Goal: Contribute content

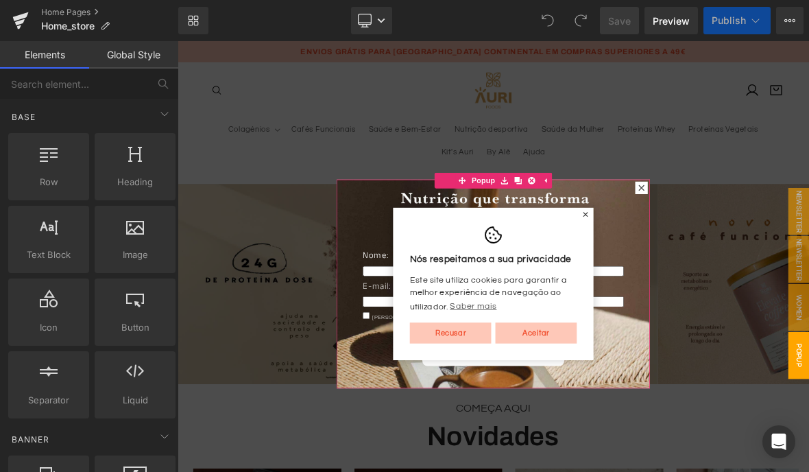
click at [709, 250] on div "Nome: Text Block Text Field E-mail: Text Block Email Field Li e aceito a políti…" at bounding box center [592, 365] width 370 height 245
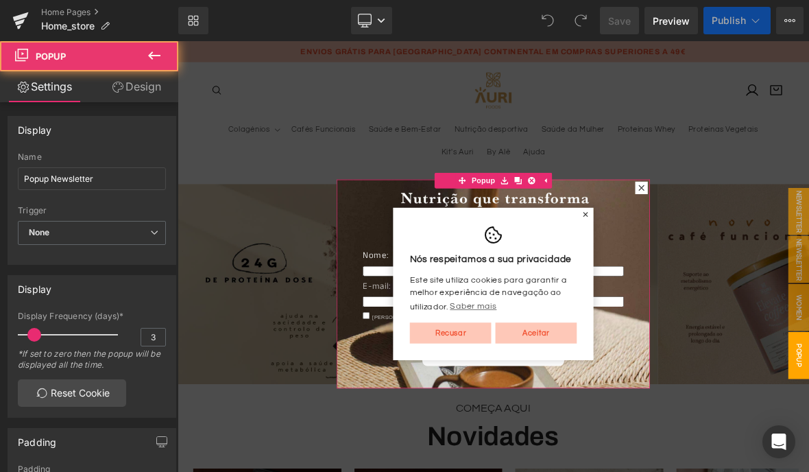
click at [706, 260] on div "Nós respeitamos a sua privacidade Este site utiliza cookies para garantir a mel…" at bounding box center [592, 360] width 263 height 200
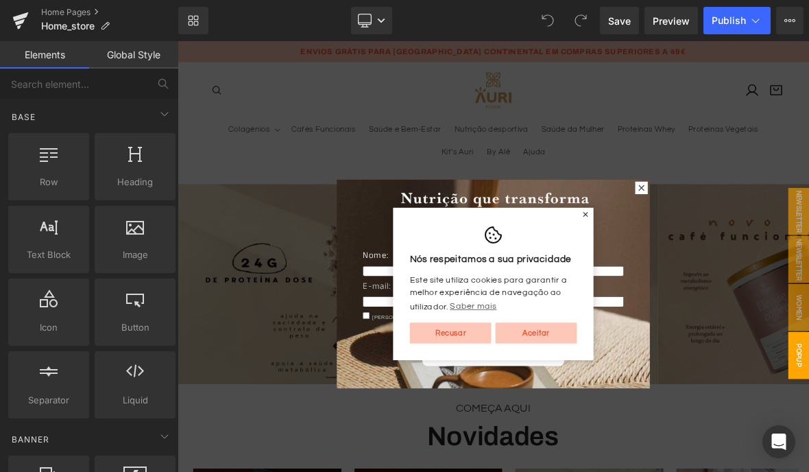
click at [706, 260] on div "Nós respeitamos a sua privacidade Este site utiliza cookies para garantir a mel…" at bounding box center [592, 360] width 263 height 200
click at [708, 260] on div "Nós respeitamos a sua privacidade Este site utiliza cookies para garantir a mel…" at bounding box center [592, 360] width 263 height 200
click at [705, 262] on div "Nós respeitamos a sua privacidade Este site utiliza cookies para garantir a mel…" at bounding box center [592, 360] width 263 height 200
click at [508, 432] on link "Recusar" at bounding box center [536, 424] width 107 height 27
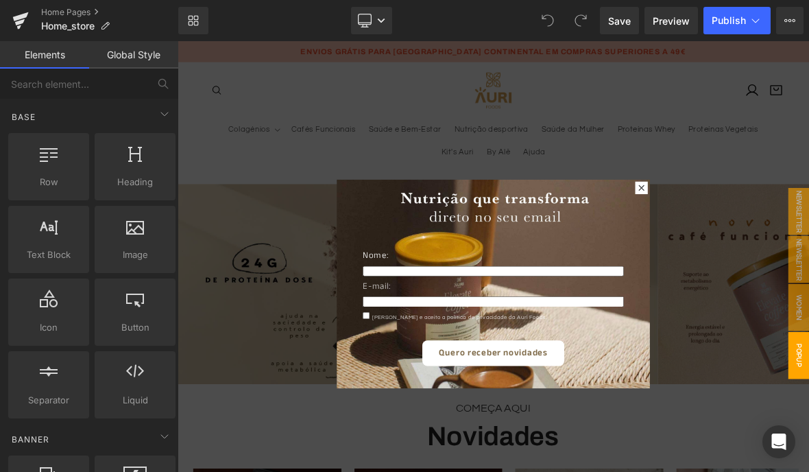
click at [780, 234] on div at bounding box center [787, 234] width 16 height 16
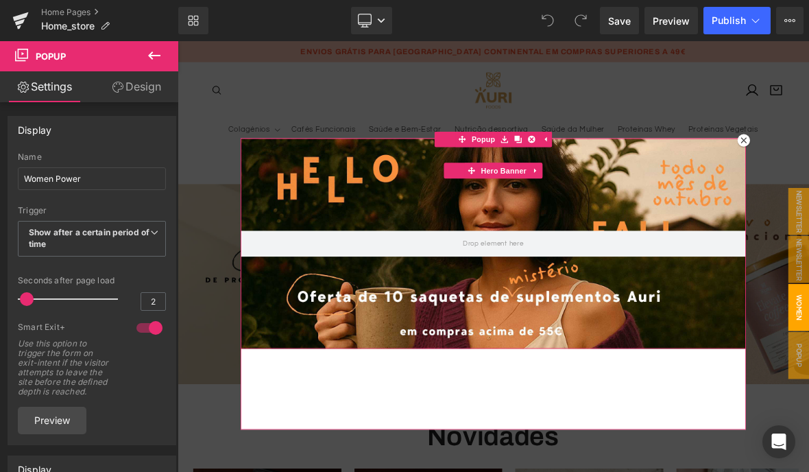
click at [582, 179] on span "Popup" at bounding box center [579, 170] width 38 height 21
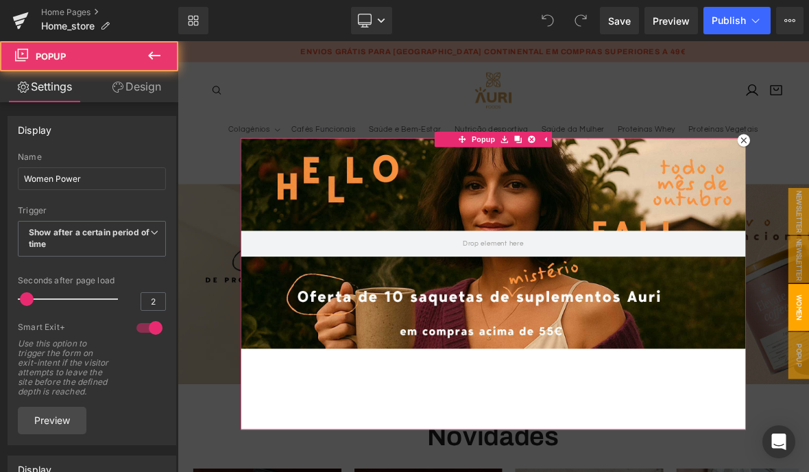
click at [569, 239] on div at bounding box center [593, 307] width 664 height 276
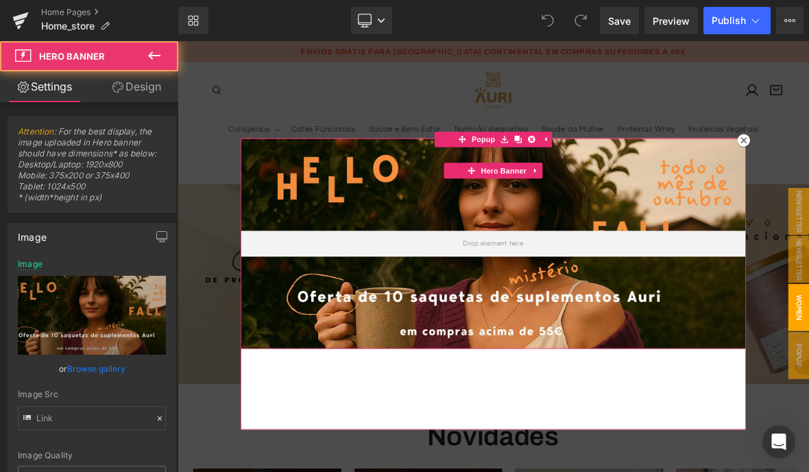
click at [593, 208] on span "Hero Banner" at bounding box center [606, 211] width 67 height 21
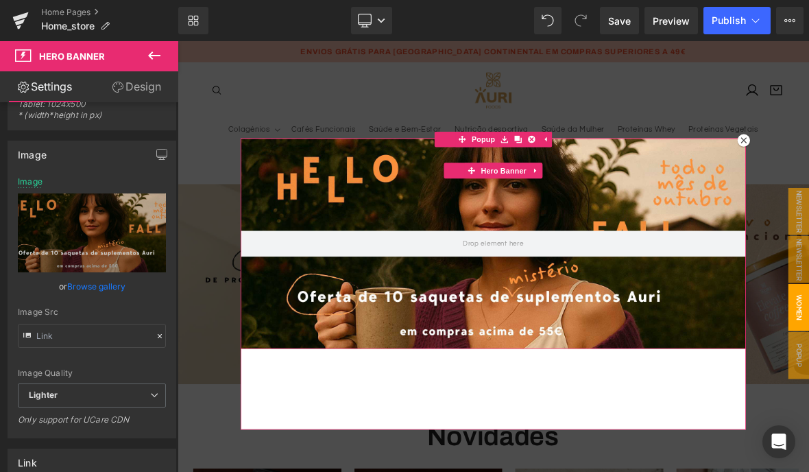
scroll to position [101, 0]
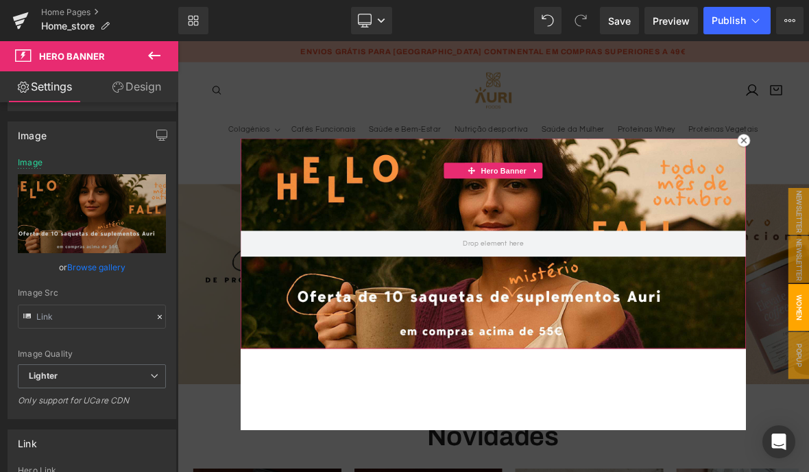
click at [97, 263] on link "Browse gallery" at bounding box center [96, 267] width 58 height 24
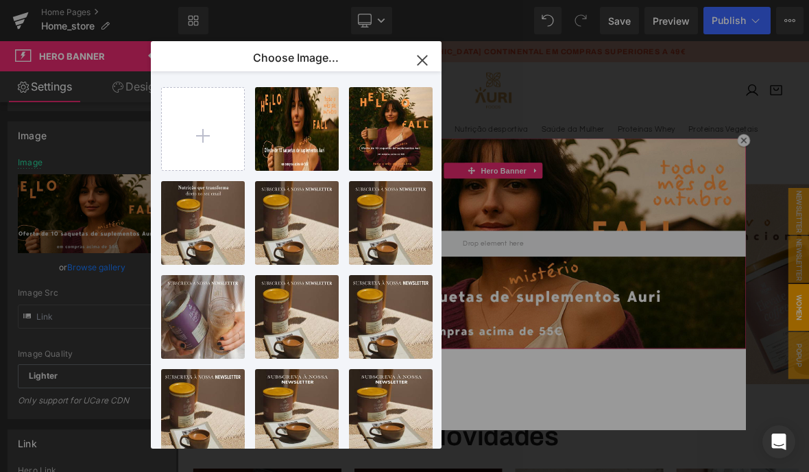
click at [202, 129] on input "file" at bounding box center [203, 129] width 82 height 82
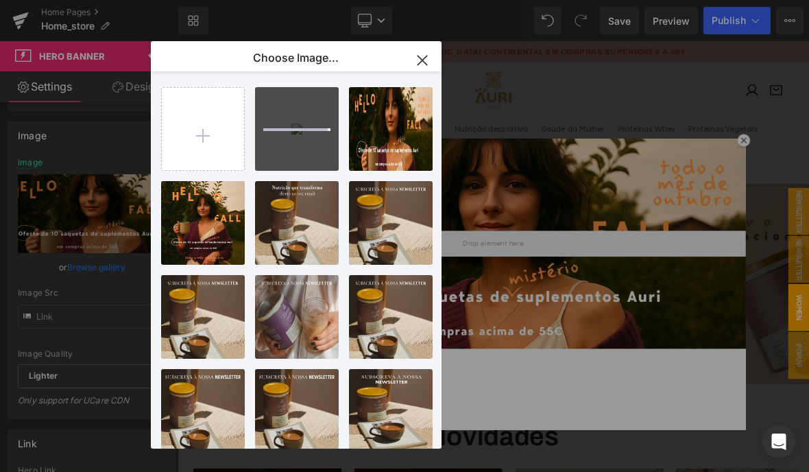
click at [197, 130] on input "file" at bounding box center [203, 129] width 82 height 82
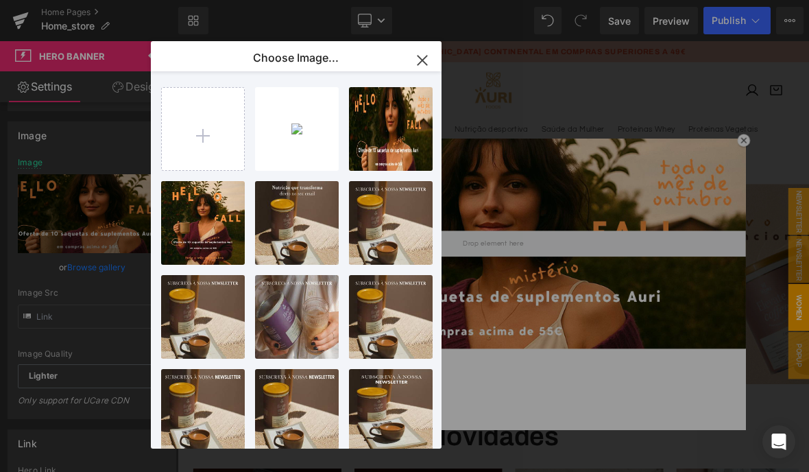
type input "C:\fakepath\campanha-saquetas-desktop.jpeg"
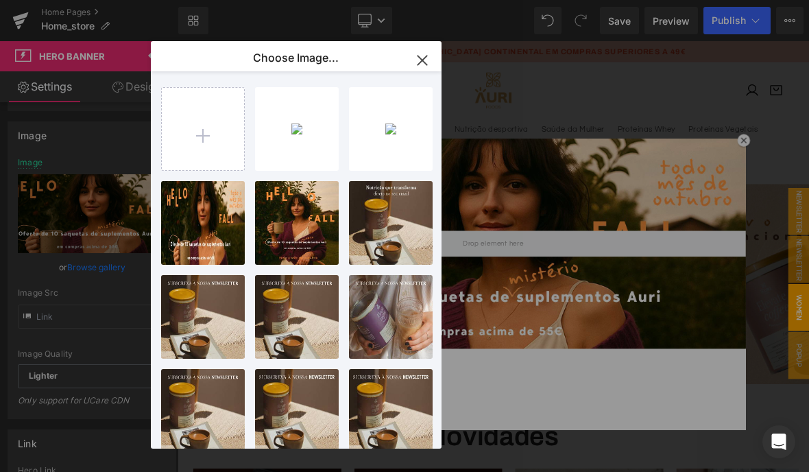
click at [0, 0] on div "campanh...ktop.jpeg 109.22 KB" at bounding box center [0, 0] width 0 height 0
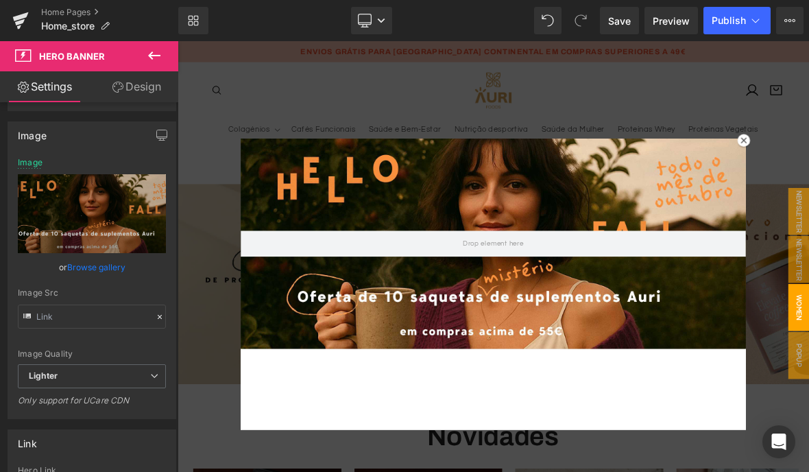
click at [373, 14] on link "Desktop" at bounding box center [371, 20] width 41 height 27
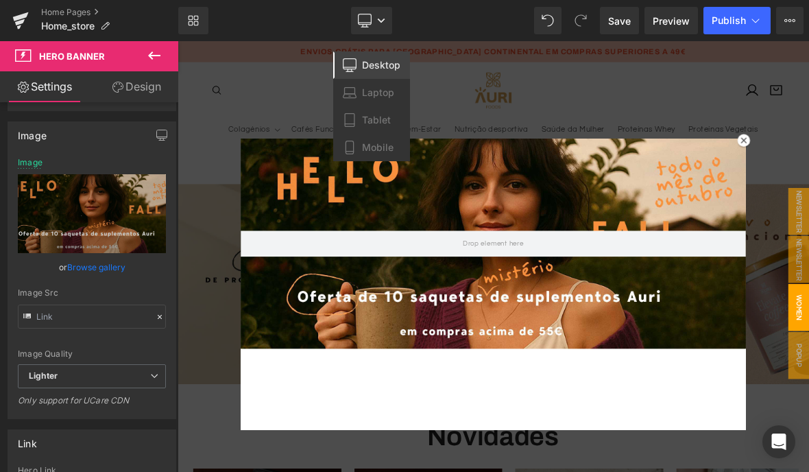
click at [372, 84] on link "Laptop" at bounding box center [371, 92] width 77 height 27
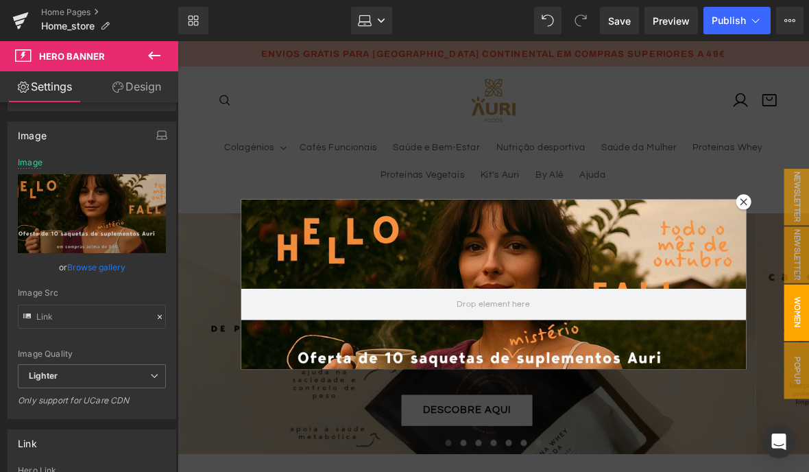
scroll to position [45, 0]
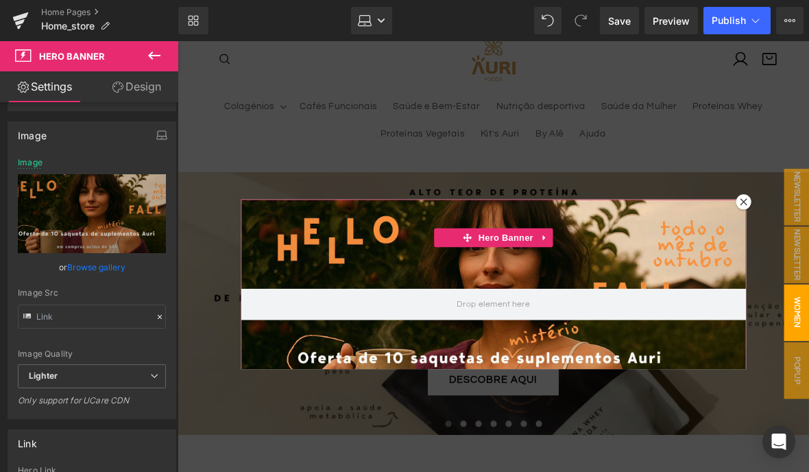
click at [88, 265] on link "Browse gallery" at bounding box center [96, 267] width 58 height 24
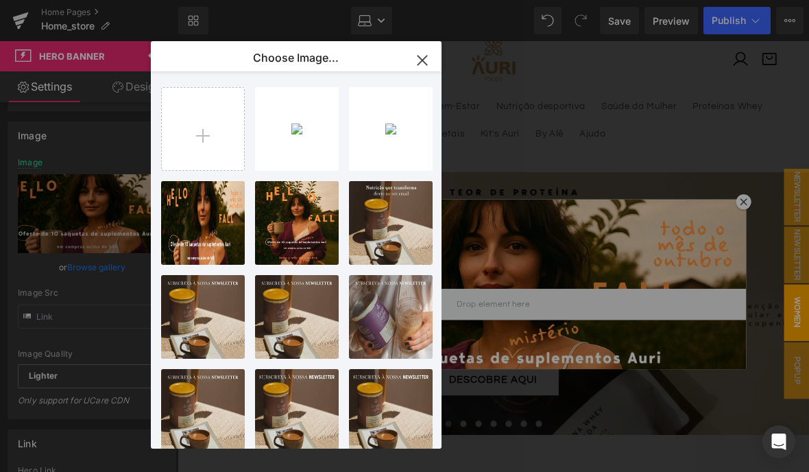
click at [0, 0] on div "campanh...ktop.jpeg 109.22 KB" at bounding box center [0, 0] width 0 height 0
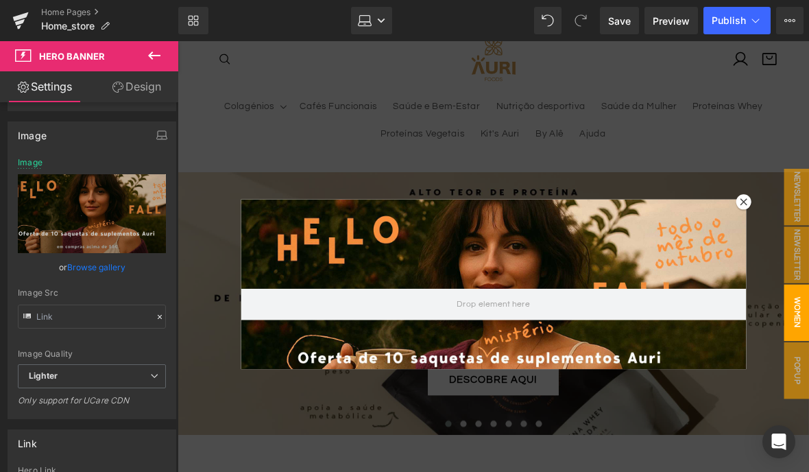
click at [372, 14] on link "Laptop" at bounding box center [371, 20] width 41 height 27
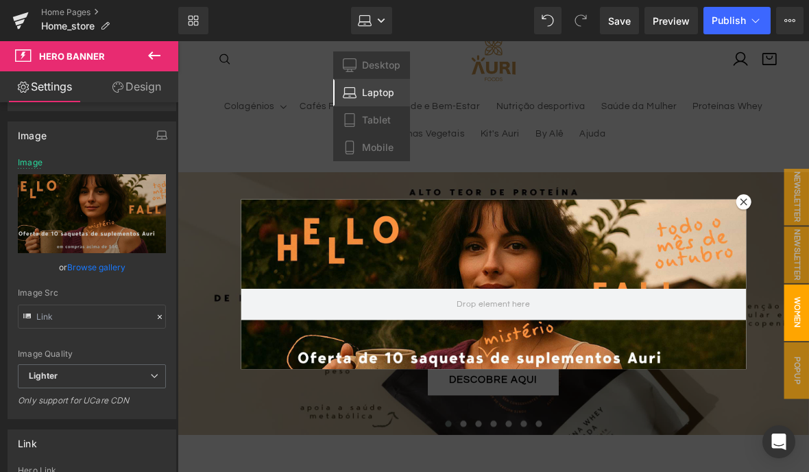
click at [369, 117] on span "Tablet" at bounding box center [376, 120] width 29 height 12
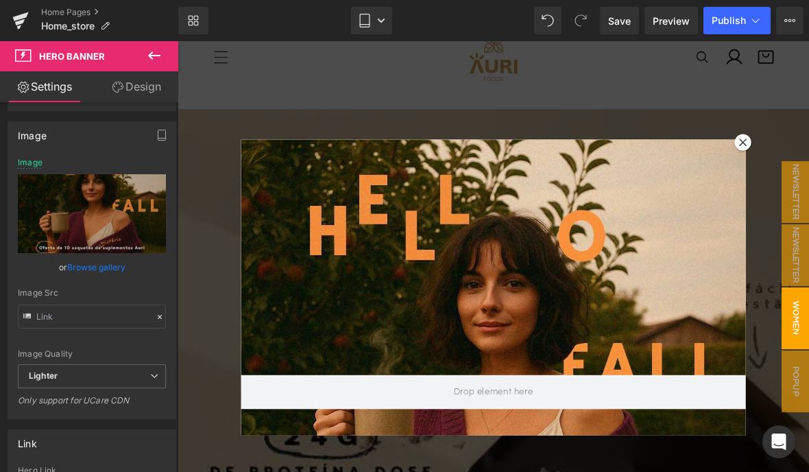
scroll to position [0, 0]
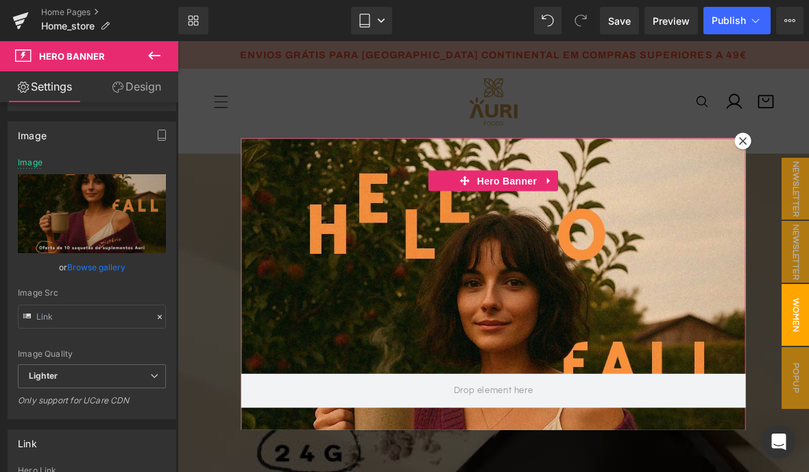
click at [101, 271] on link "Browse gallery" at bounding box center [96, 267] width 58 height 24
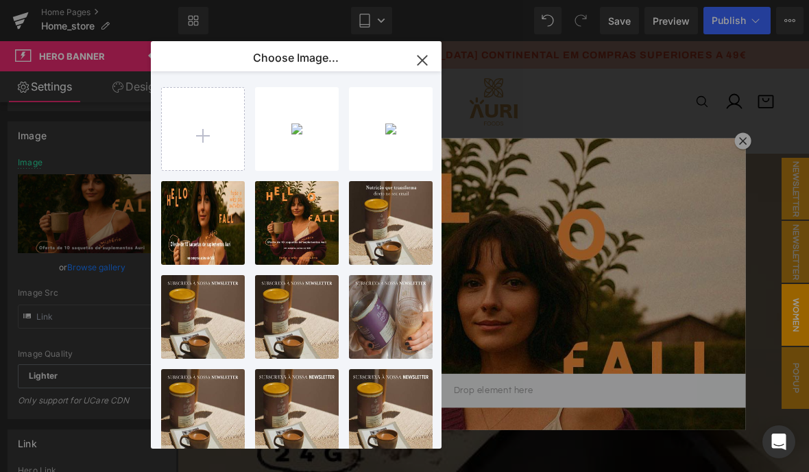
click at [0, 0] on div "campanh...bile.jpeg 104.19 KB" at bounding box center [0, 0] width 0 height 0
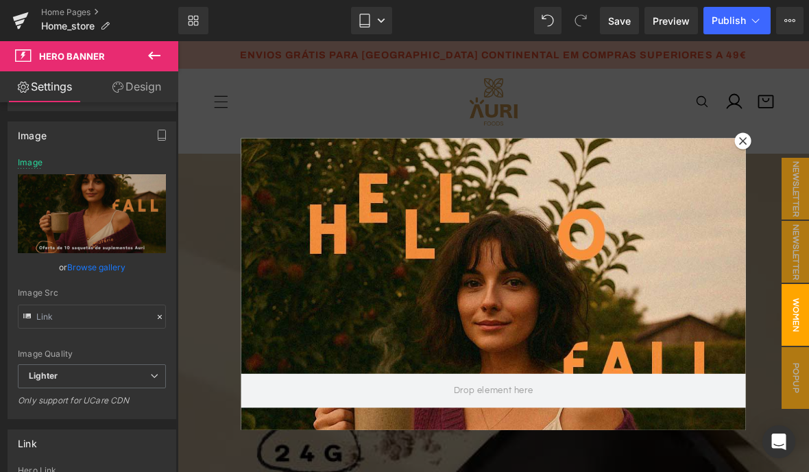
click at [366, 16] on icon at bounding box center [365, 21] width 14 height 14
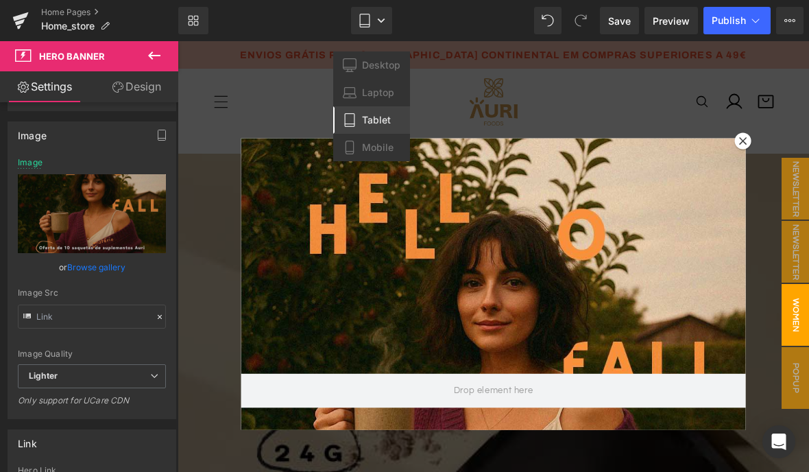
click at [367, 145] on span "Mobile" at bounding box center [378, 147] width 32 height 12
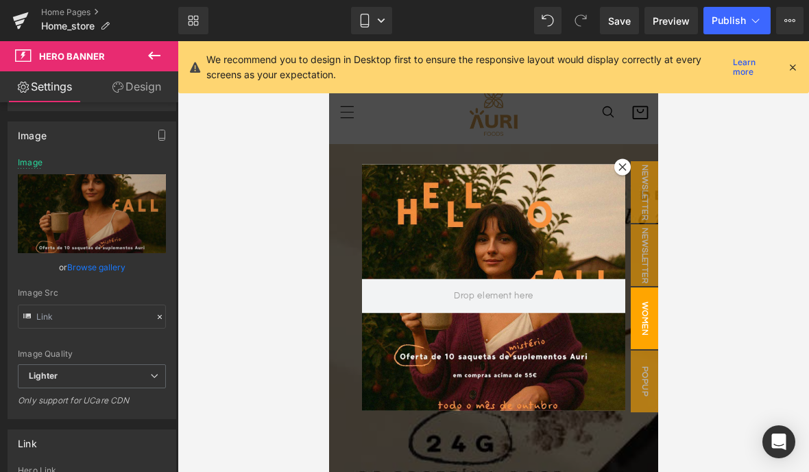
scroll to position [24, 0]
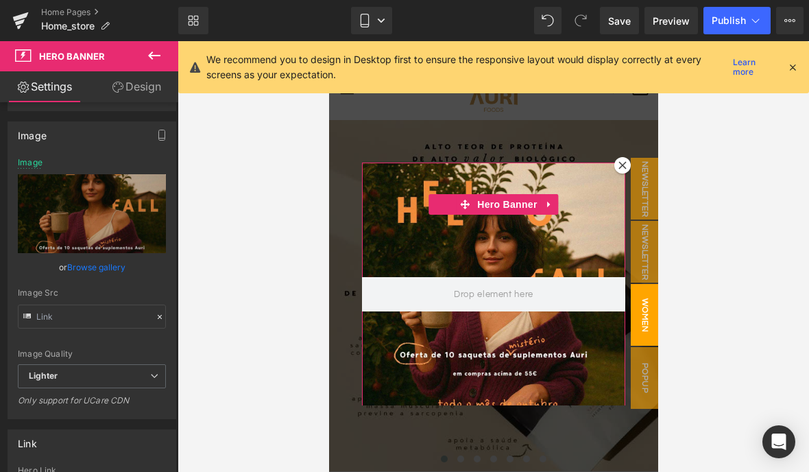
click at [96, 267] on link "Browse gallery" at bounding box center [96, 267] width 58 height 24
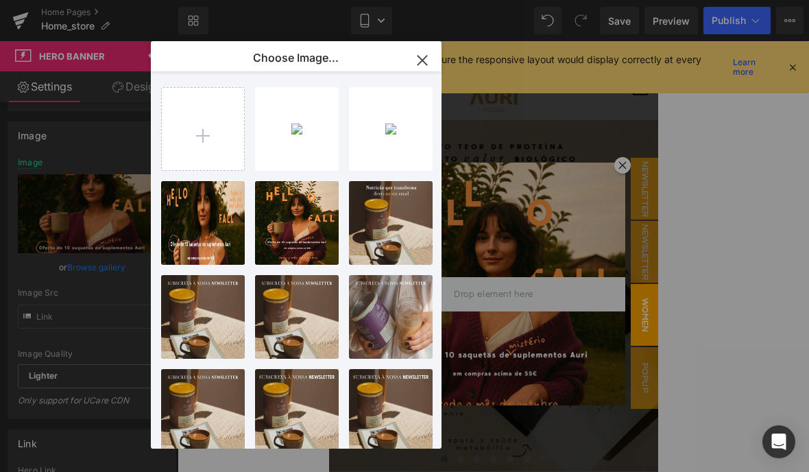
click at [0, 0] on div "campanh...bile.jpeg 104.19 KB" at bounding box center [0, 0] width 0 height 0
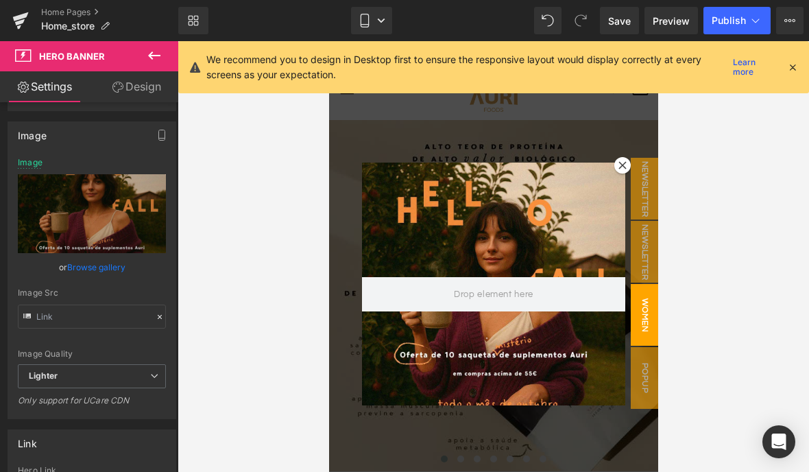
click at [721, 19] on span "Publish" at bounding box center [729, 20] width 34 height 11
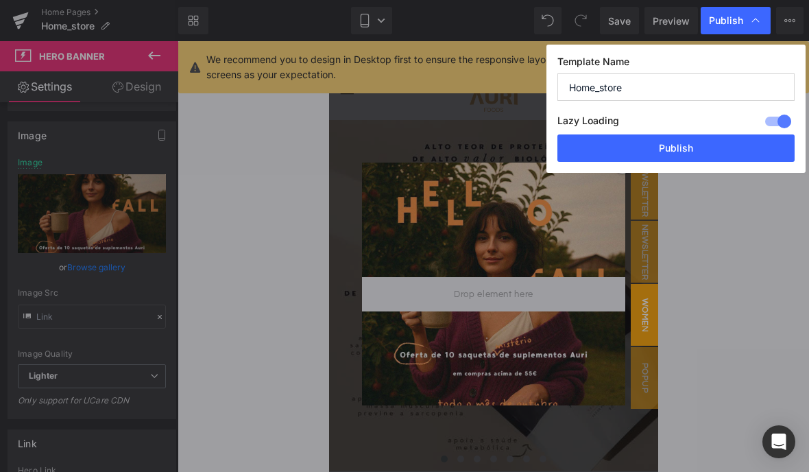
click at [613, 145] on button "Publish" at bounding box center [676, 147] width 237 height 27
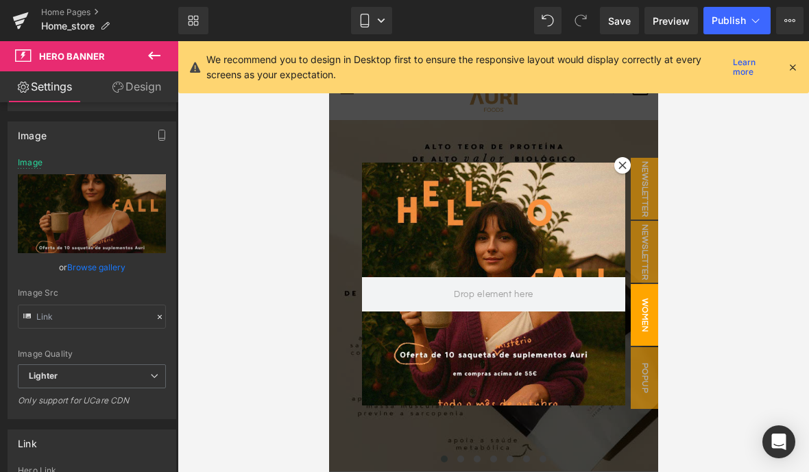
click at [372, 22] on icon at bounding box center [365, 21] width 14 height 14
click at [799, 54] on div "We recommend you to design in Desktop first to ensure the responsive layout wou…" at bounding box center [493, 67] width 631 height 52
click at [787, 52] on div "We recommend you to design in Desktop first to ensure the responsive layout wou…" at bounding box center [502, 67] width 592 height 30
click at [789, 61] on icon at bounding box center [793, 67] width 12 height 12
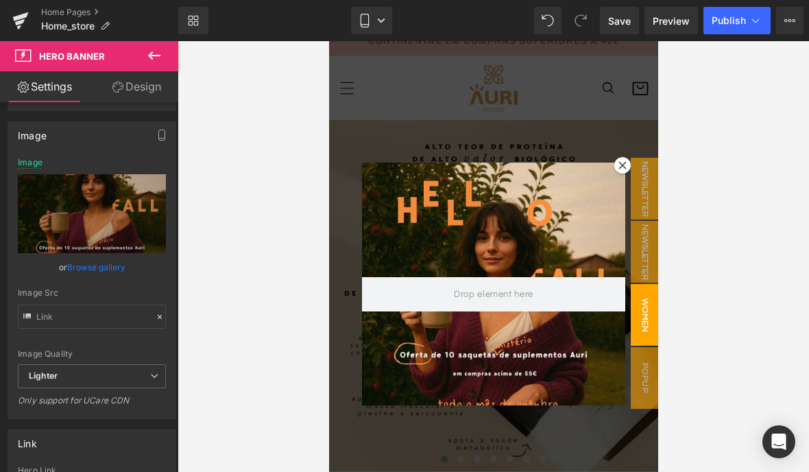
click at [363, 10] on link "Mobile" at bounding box center [371, 20] width 41 height 27
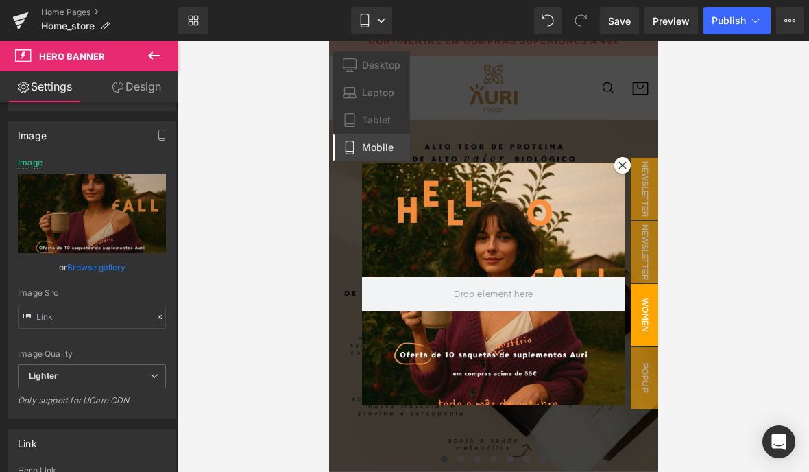
click at [369, 64] on span "Desktop" at bounding box center [381, 65] width 38 height 12
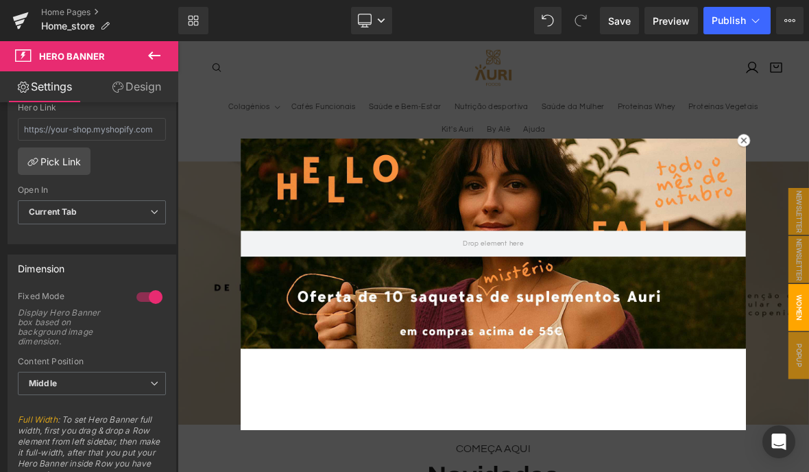
scroll to position [484, 0]
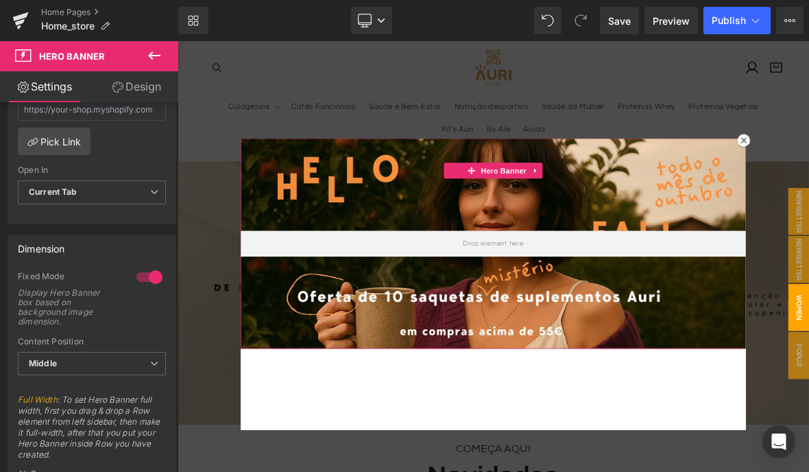
click at [154, 361] on icon at bounding box center [154, 363] width 8 height 8
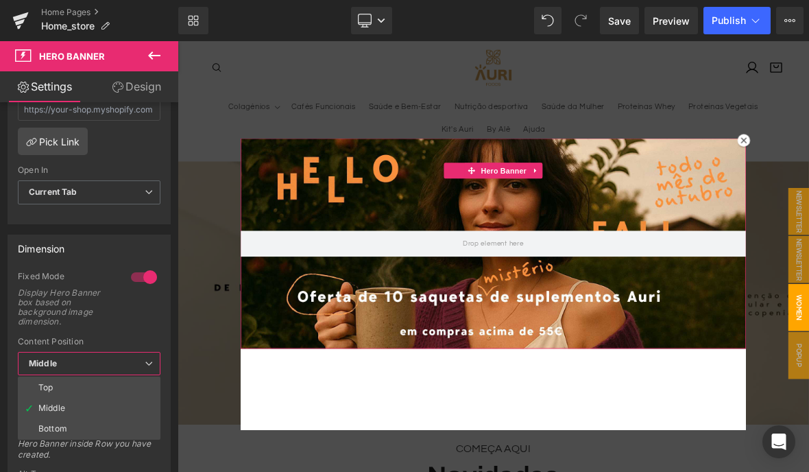
click at [145, 357] on span "Middle" at bounding box center [89, 364] width 143 height 24
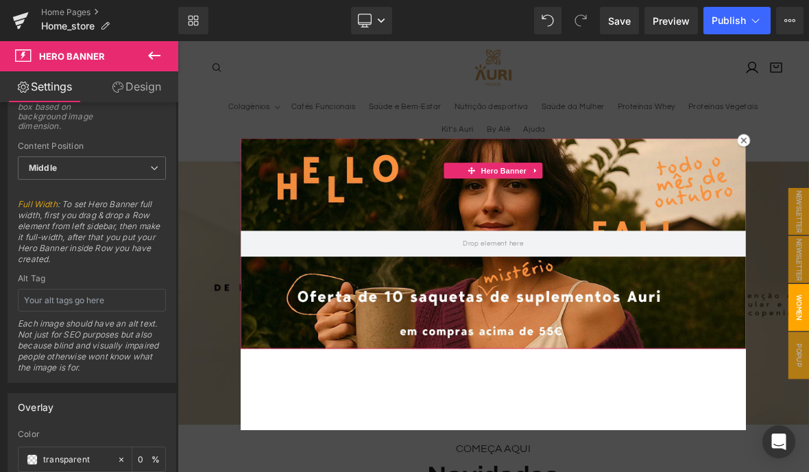
scroll to position [693, 0]
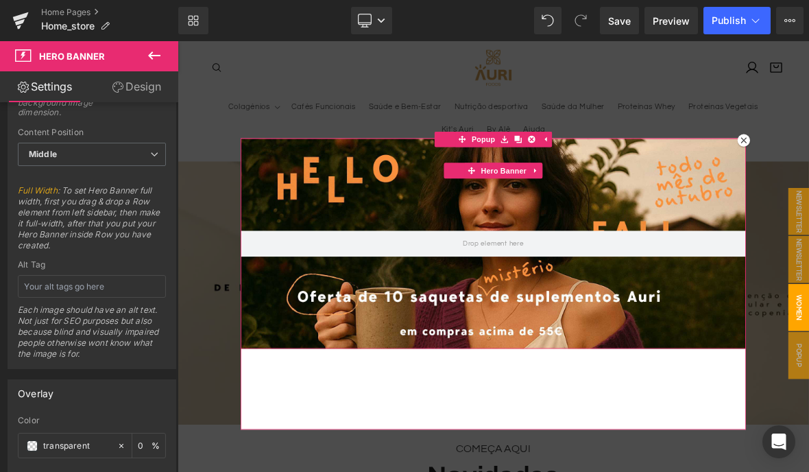
click at [591, 216] on span "Hero Banner" at bounding box center [606, 211] width 67 height 21
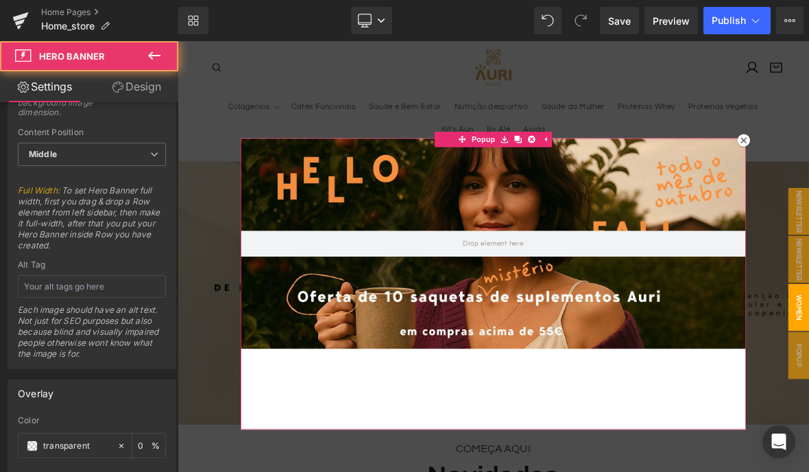
click at [560, 167] on span "Popup" at bounding box center [579, 170] width 38 height 21
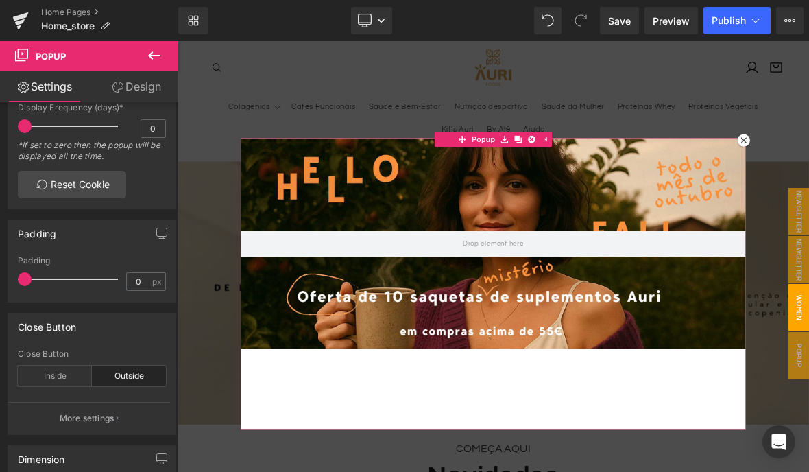
scroll to position [388, 0]
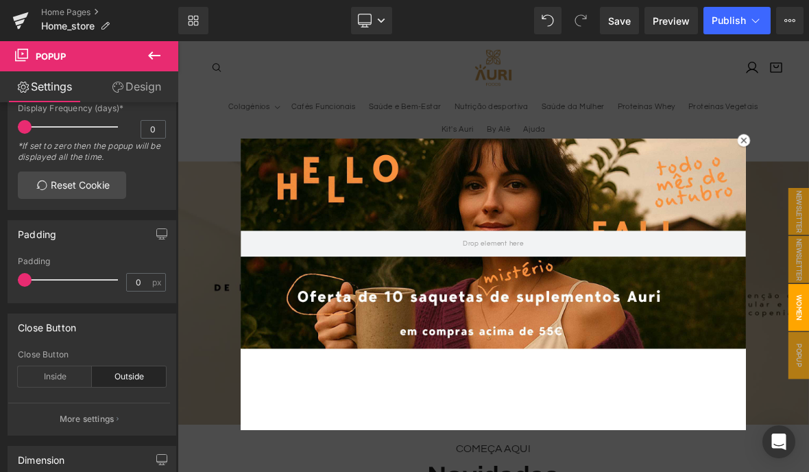
click at [65, 2] on div "Home Pages Home_store" at bounding box center [89, 20] width 178 height 41
click at [71, 7] on link "Home Pages" at bounding box center [109, 12] width 137 height 11
